Goal: Transaction & Acquisition: Purchase product/service

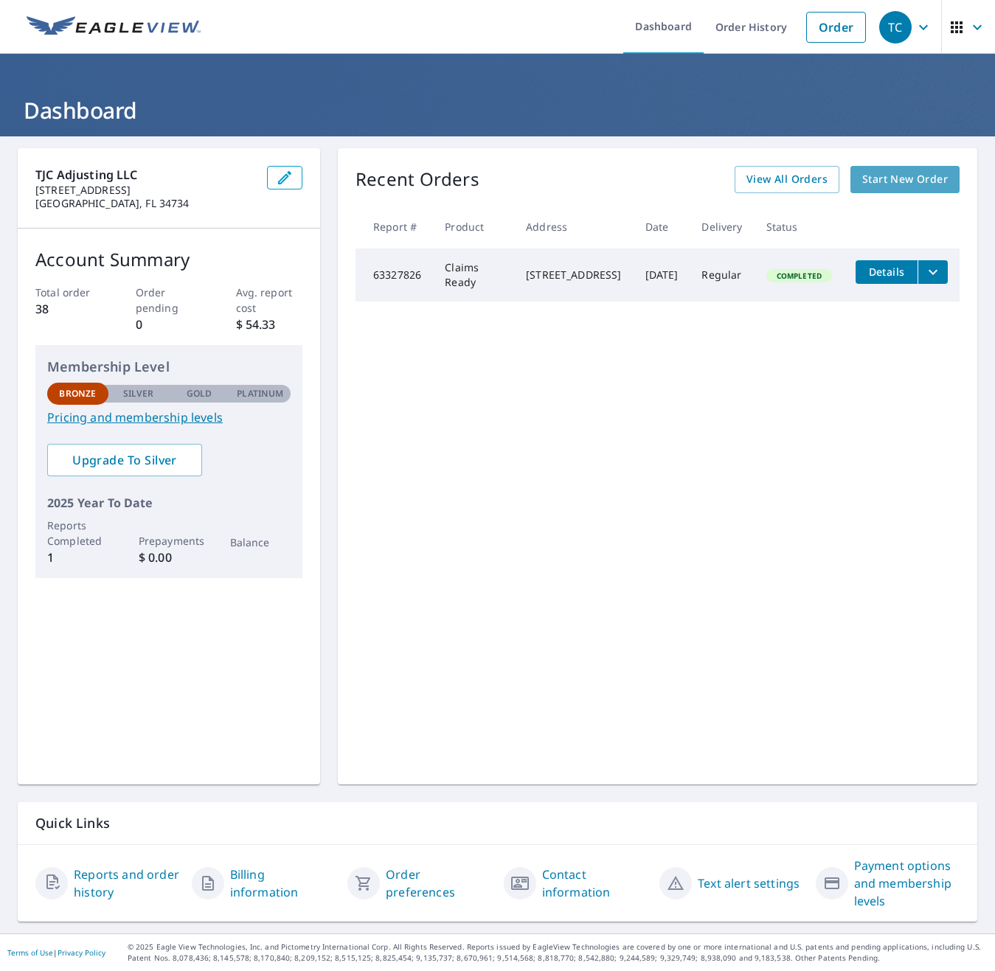
click at [897, 170] on span "Start New Order" at bounding box center [905, 179] width 86 height 18
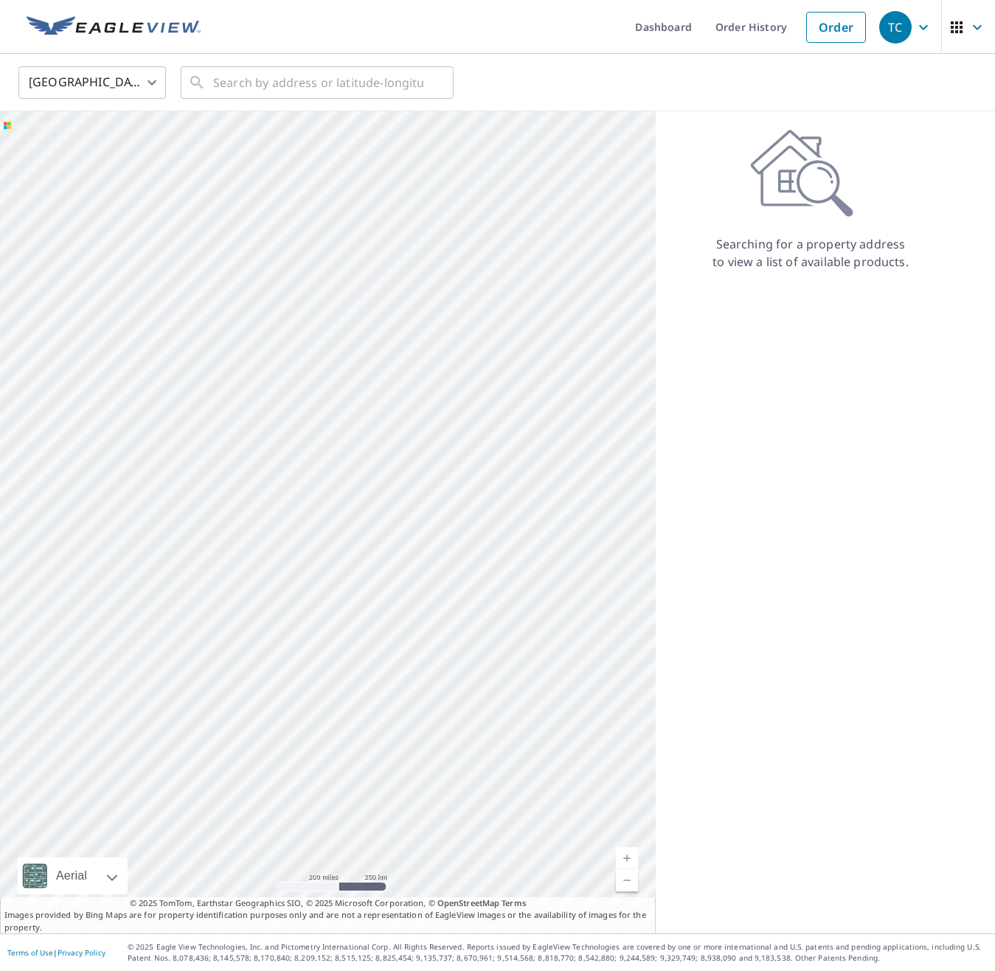
click at [972, 31] on icon "button" at bounding box center [977, 27] width 18 height 18
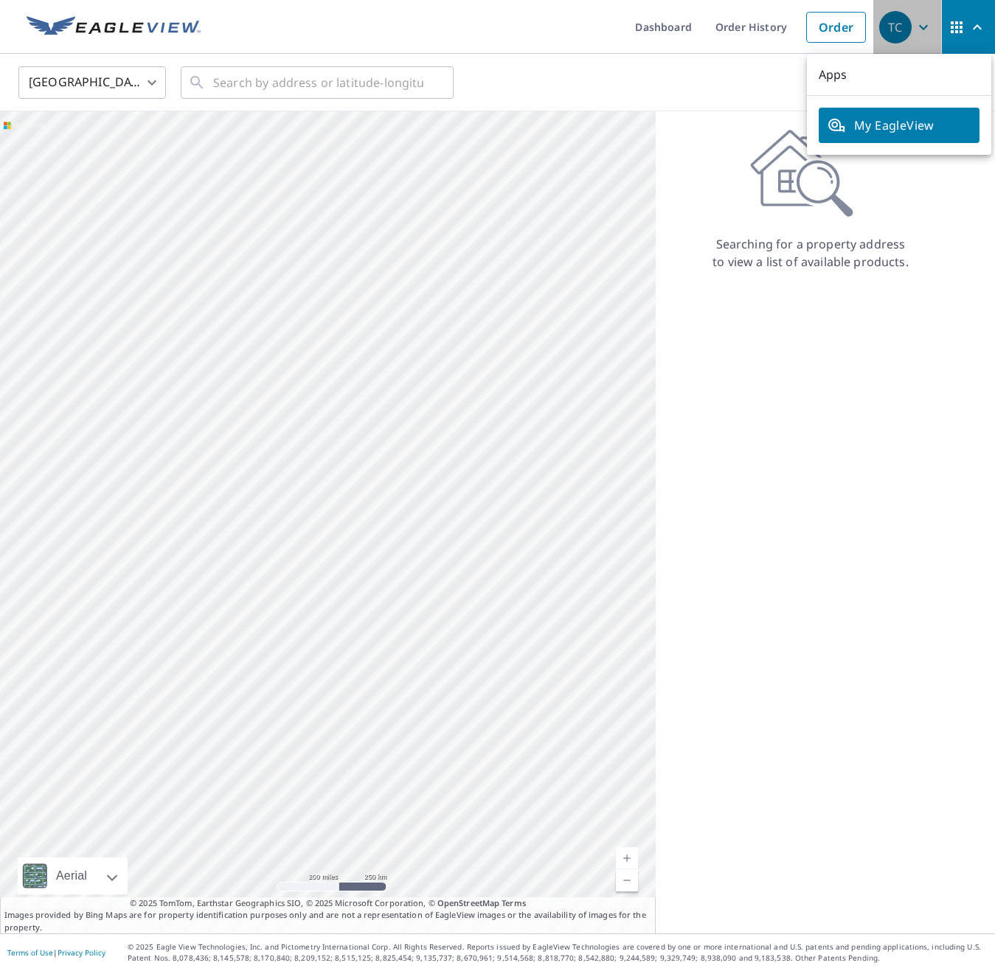
click at [927, 22] on icon "button" at bounding box center [923, 27] width 18 height 18
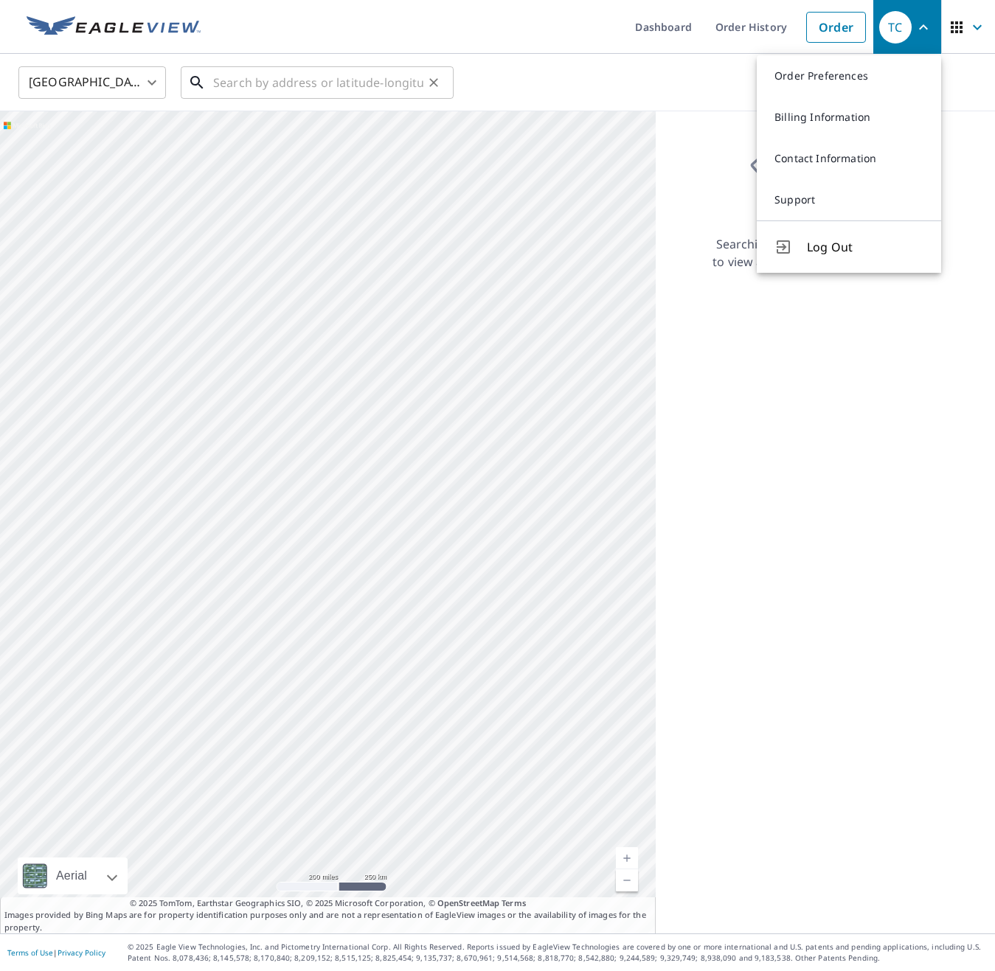
click at [242, 88] on input "text" at bounding box center [318, 82] width 210 height 41
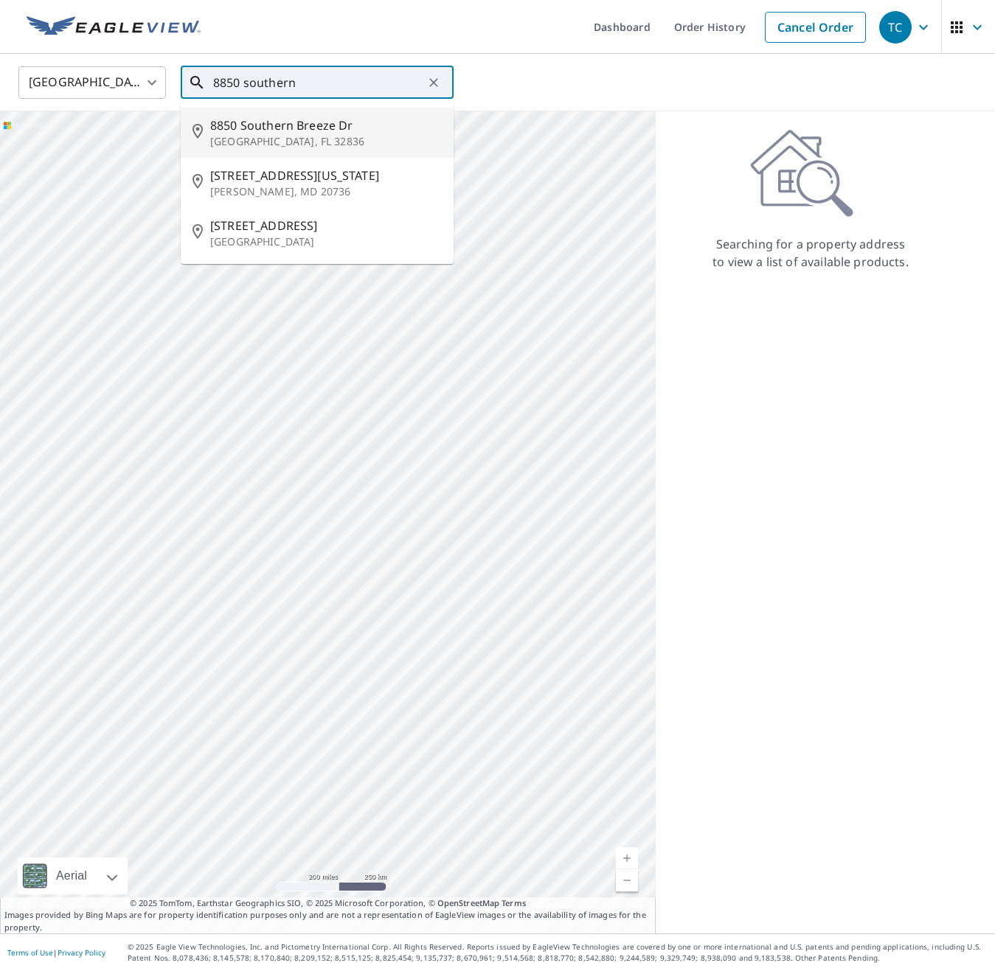
click at [231, 128] on span "8850 Southern Breeze Dr" at bounding box center [325, 125] width 231 height 18
type input "8850 Southern Breeze Dr Orlando, FL 32836"
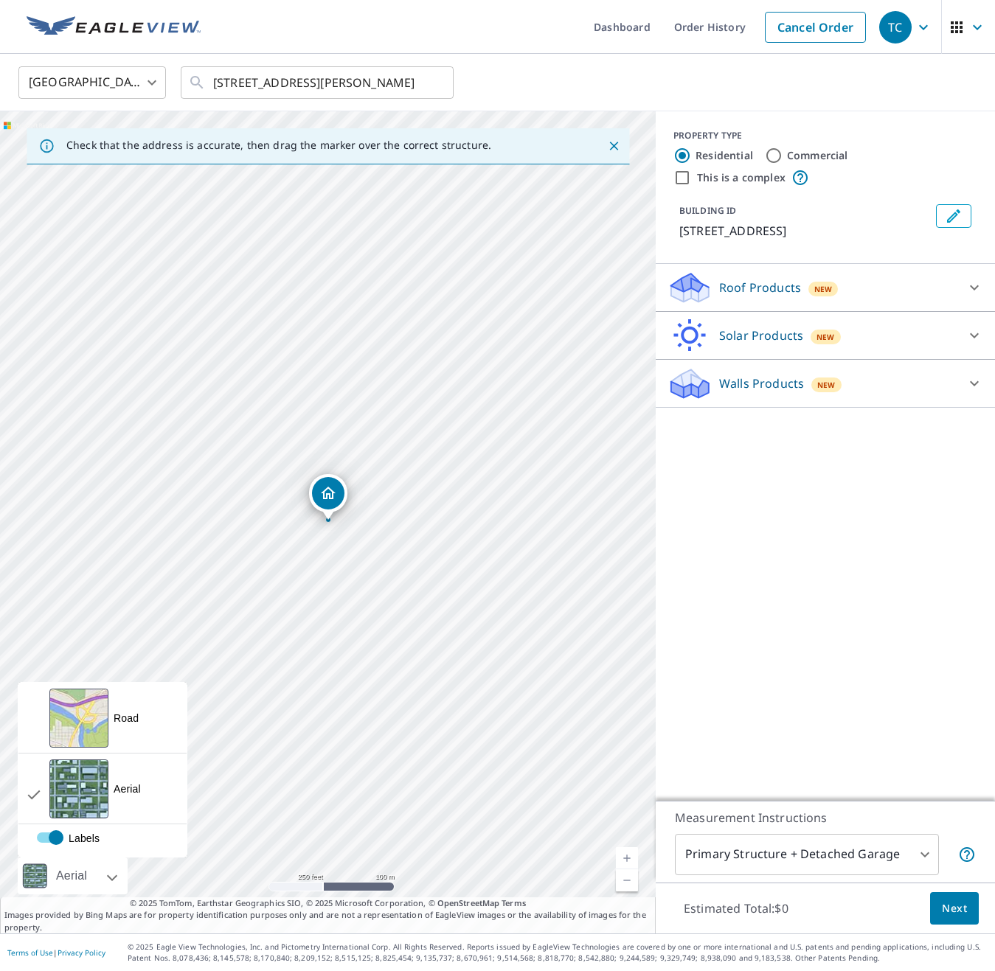
click at [100, 875] on div at bounding box center [95, 875] width 9 height 37
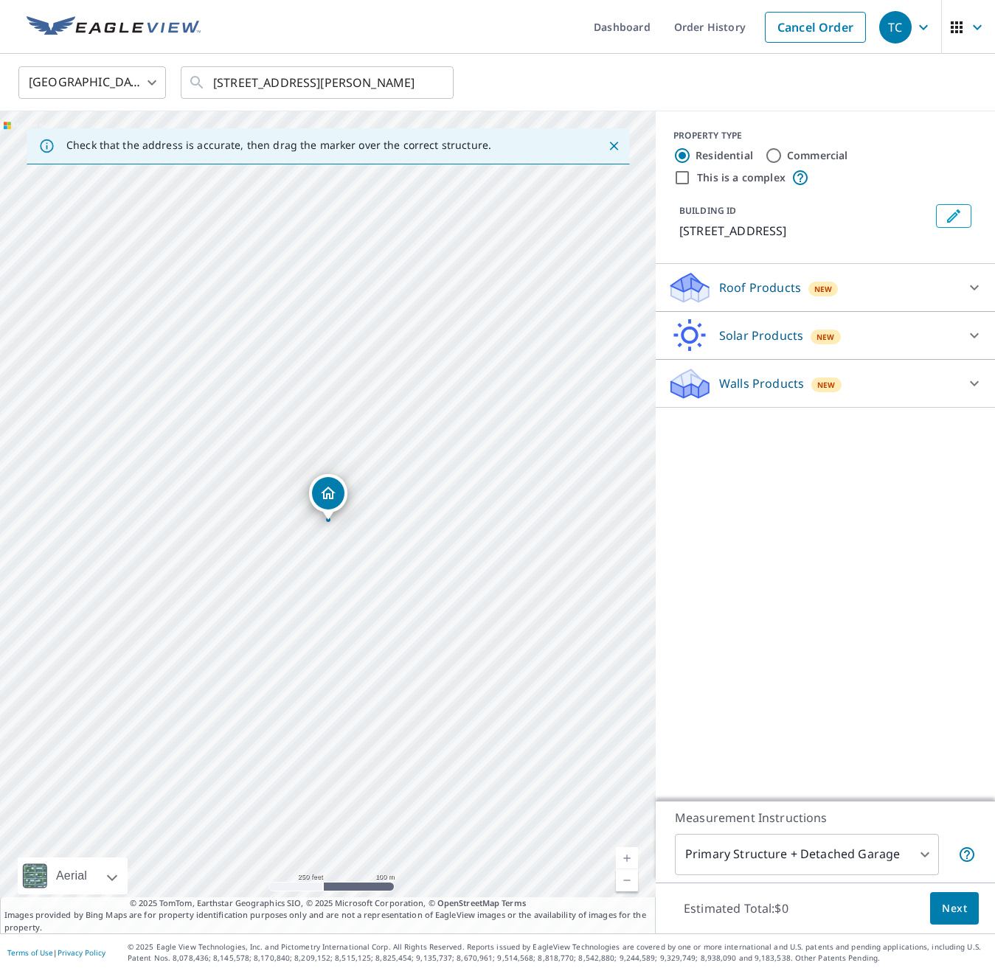
click at [301, 523] on div "8850 Southern Breeze Dr Orlando, FL 32836" at bounding box center [327, 522] width 655 height 822
click at [978, 24] on icon "button" at bounding box center [977, 27] width 18 height 18
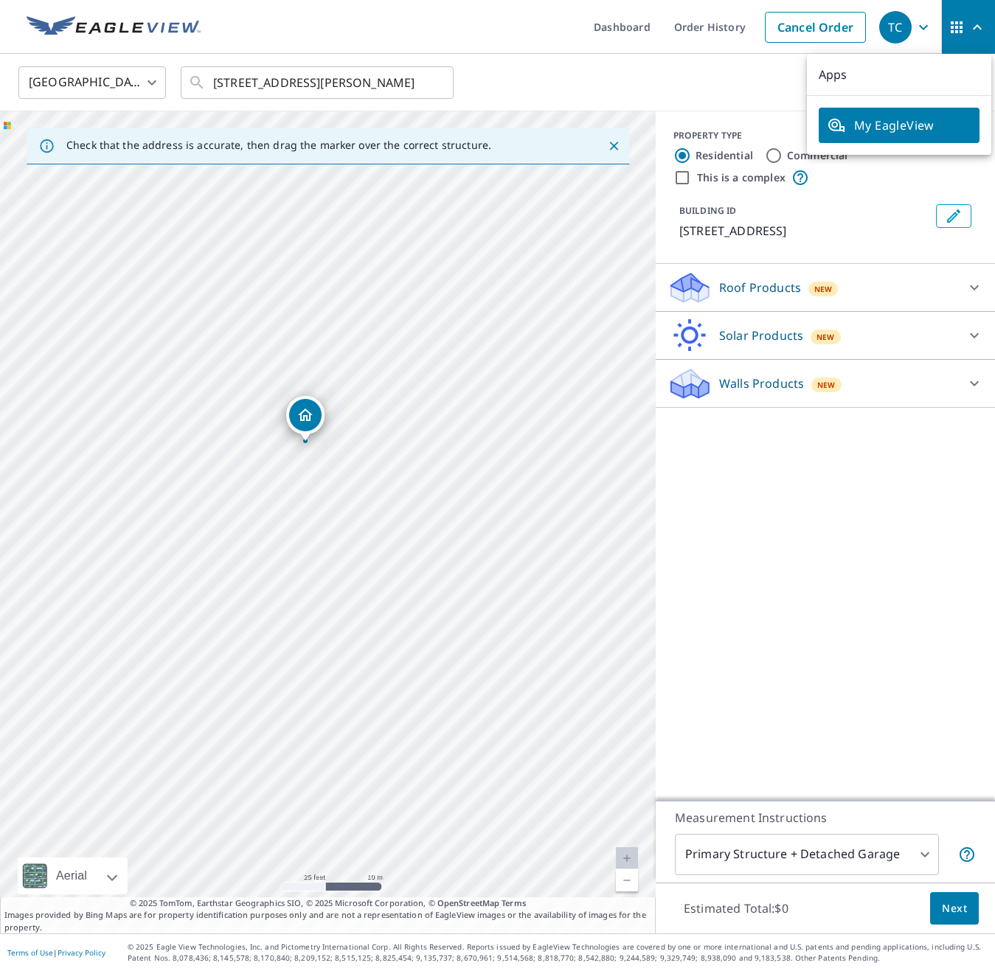
click at [978, 24] on icon "button" at bounding box center [977, 27] width 18 height 18
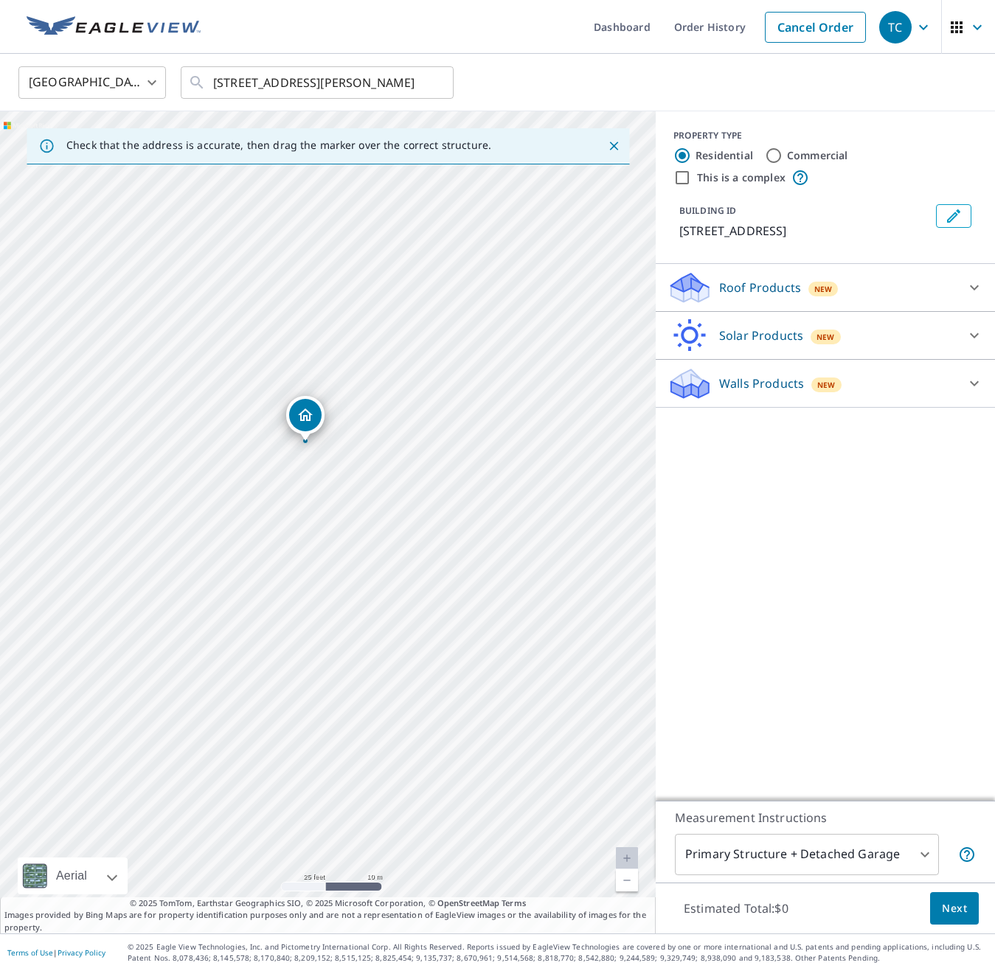
click at [961, 21] on icon "button" at bounding box center [956, 27] width 12 height 12
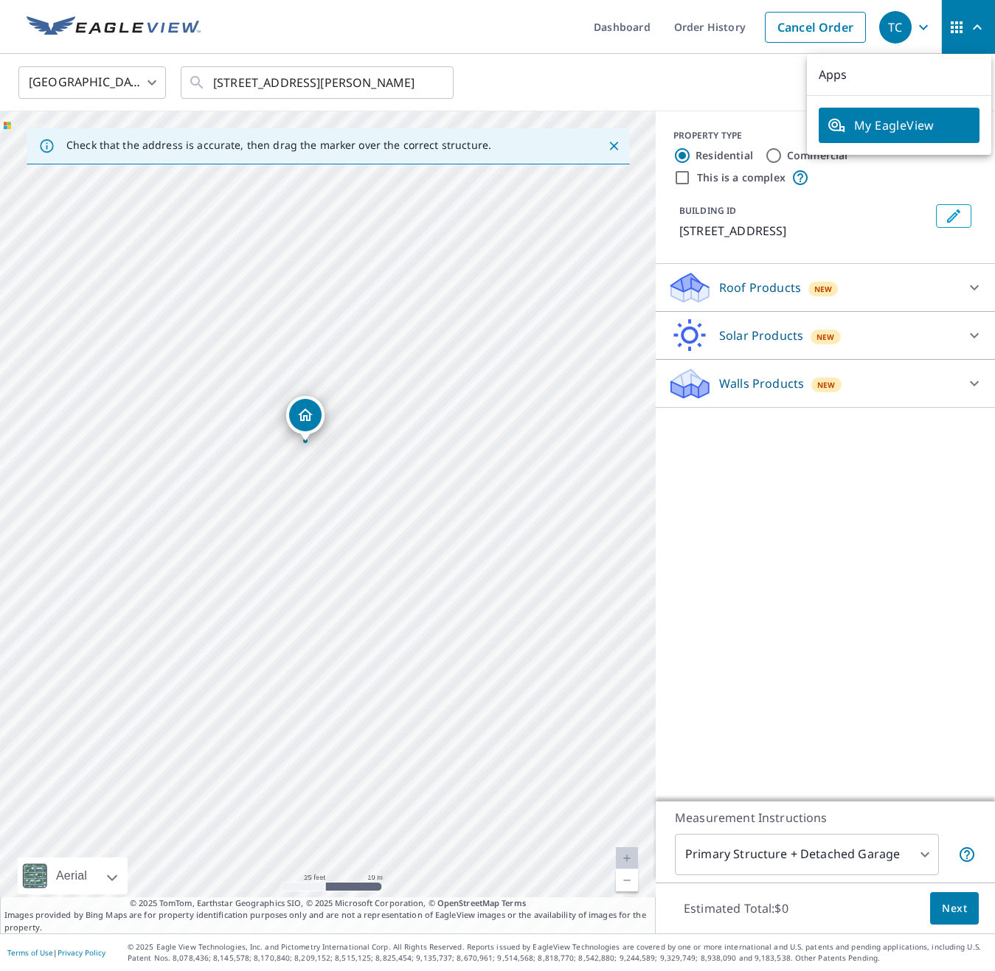
click at [877, 132] on span "My EagleView" at bounding box center [898, 125] width 143 height 18
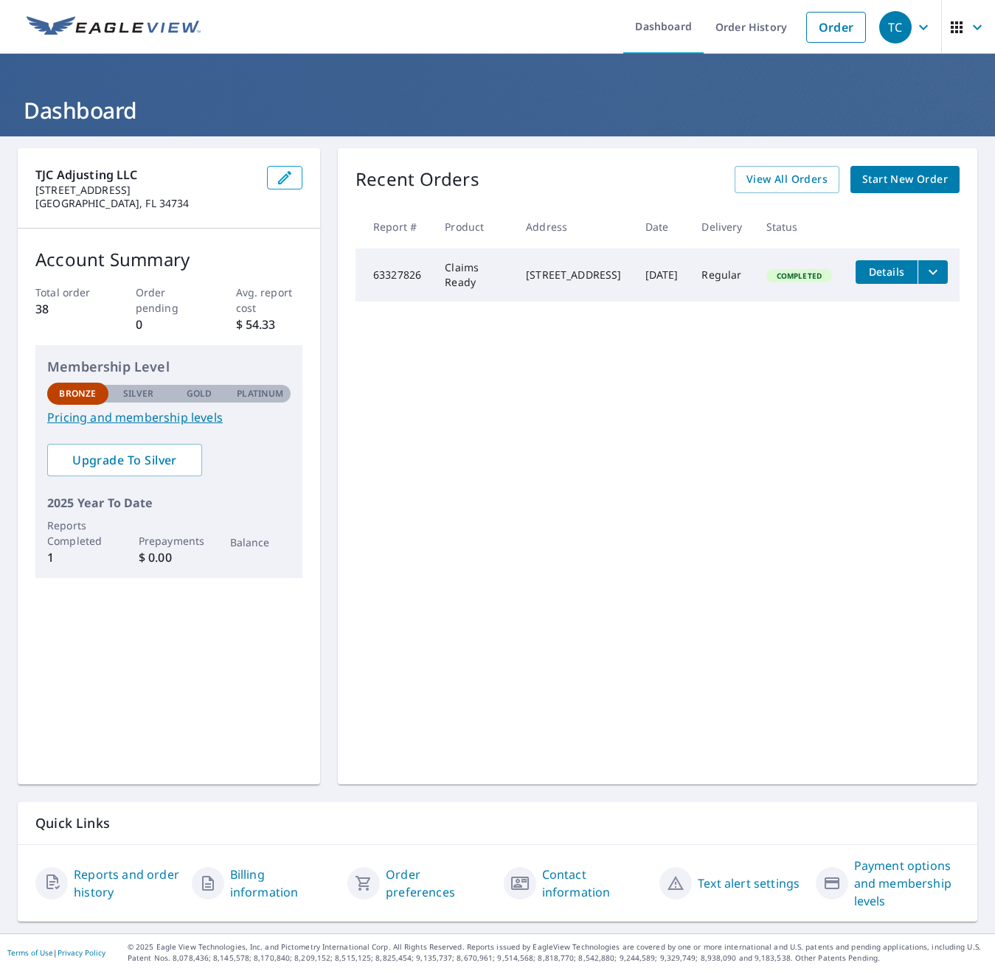
click at [137, 397] on p "Silver" at bounding box center [138, 393] width 31 height 13
click at [138, 419] on link "Pricing and membership levels" at bounding box center [168, 417] width 243 height 18
click at [916, 19] on icon "button" at bounding box center [923, 27] width 18 height 18
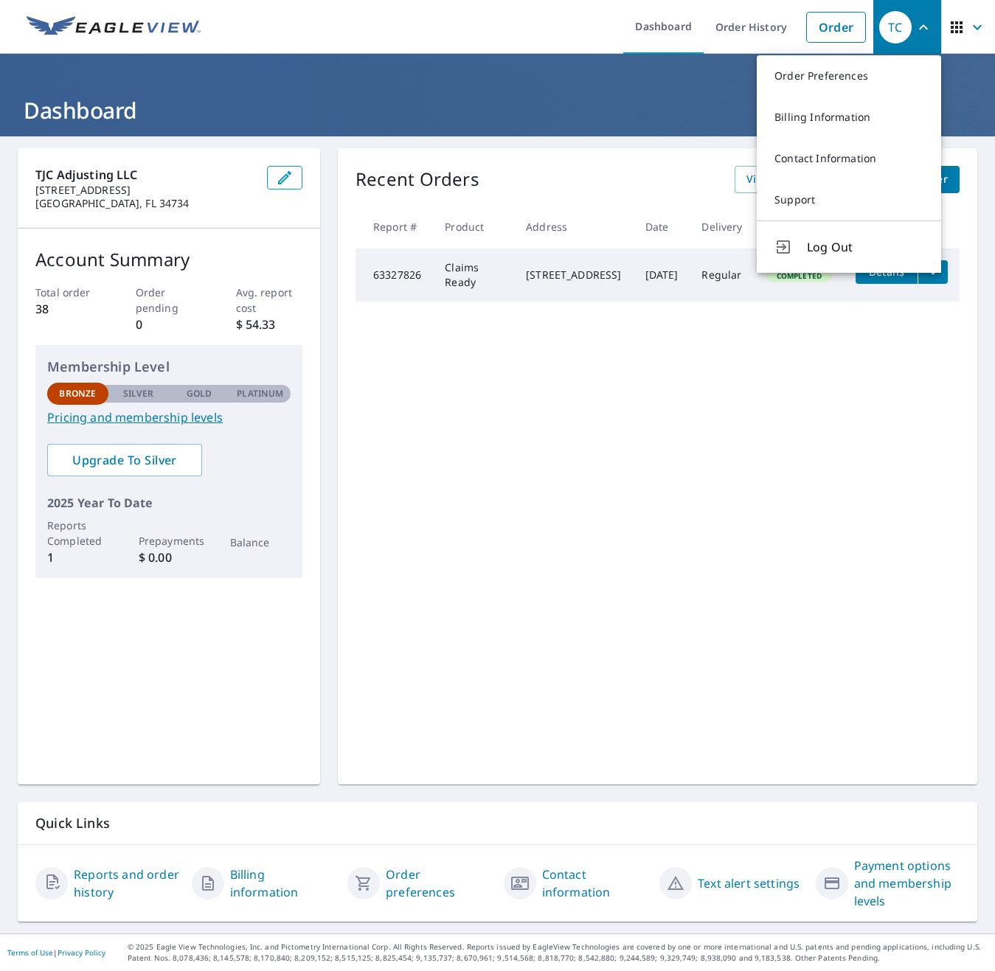
click at [642, 512] on div "Recent Orders View All Orders Start New Order Report # Product Address Date Del…" at bounding box center [657, 466] width 639 height 636
